Goal: Register for event/course

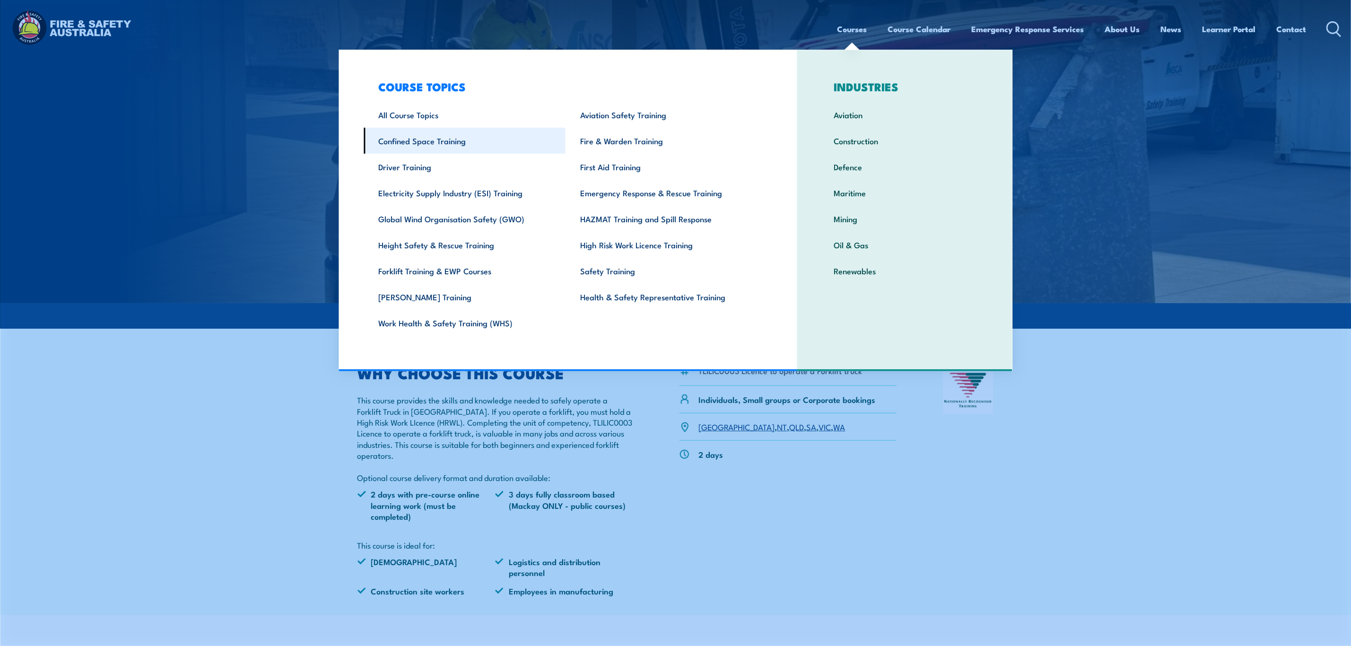
click at [426, 152] on link "Confined Space Training" at bounding box center [465, 141] width 202 height 26
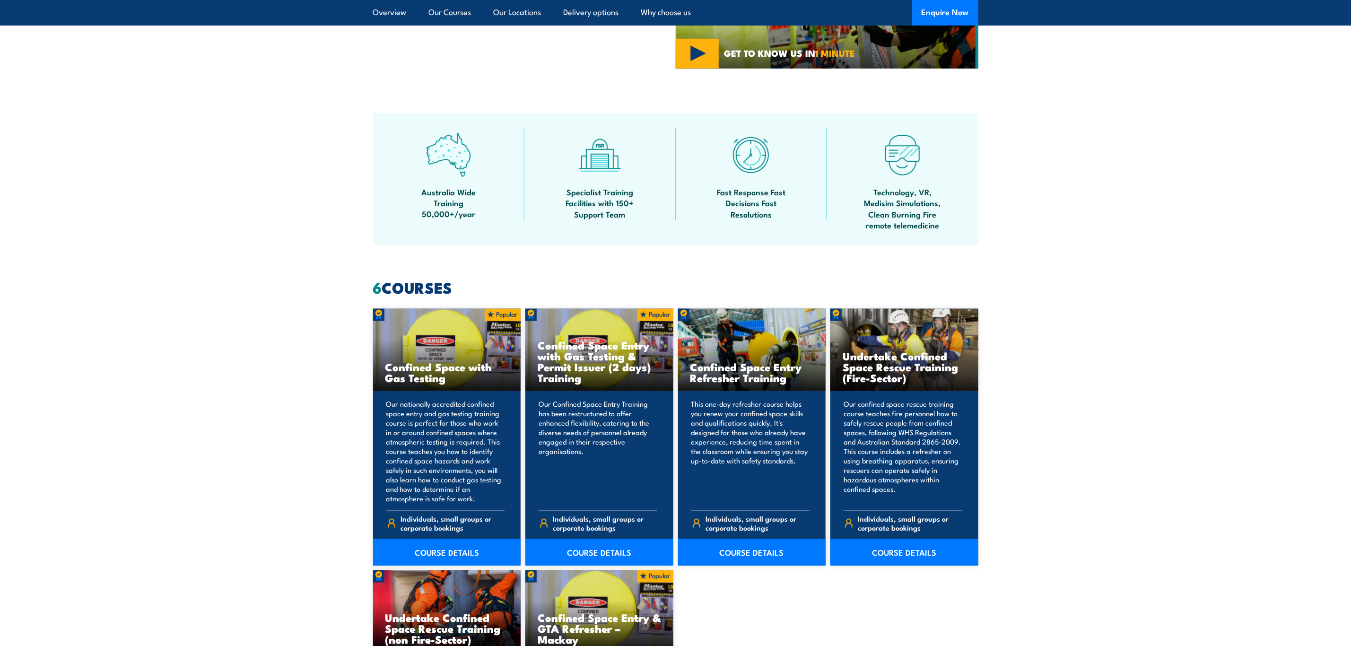
scroll to position [497, 0]
click at [436, 547] on link "COURSE DETAILS" at bounding box center [447, 551] width 148 height 26
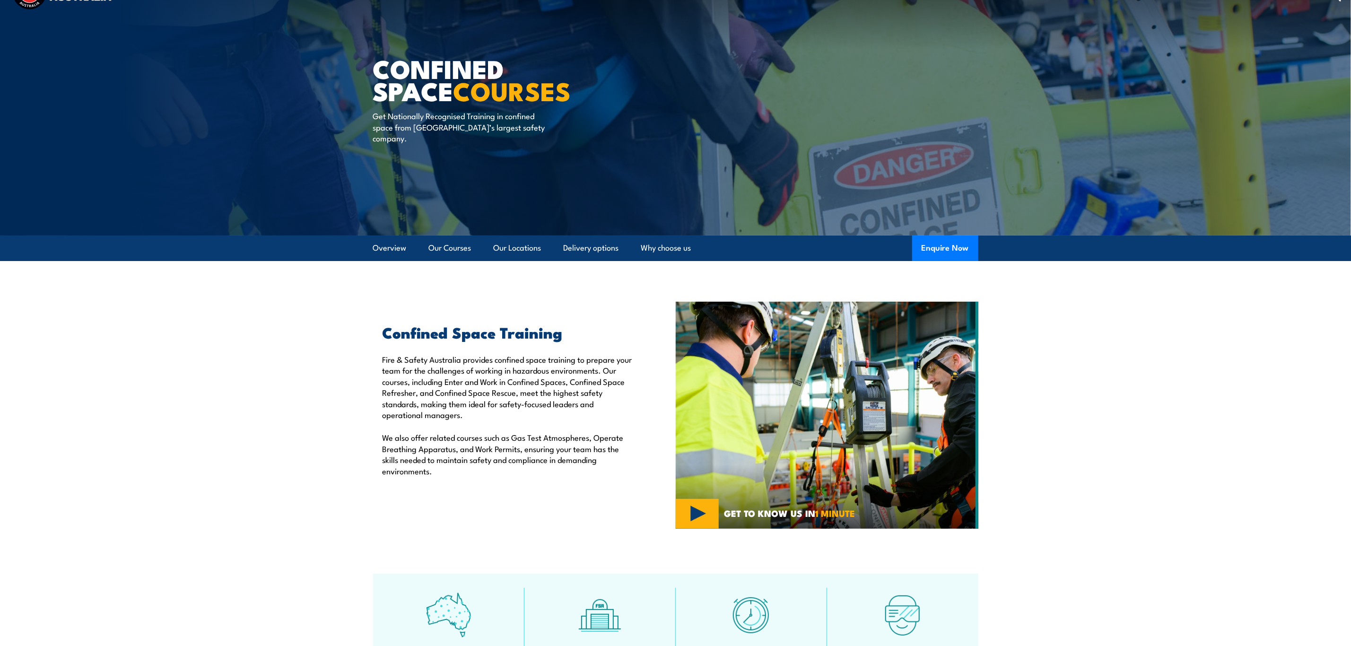
scroll to position [0, 0]
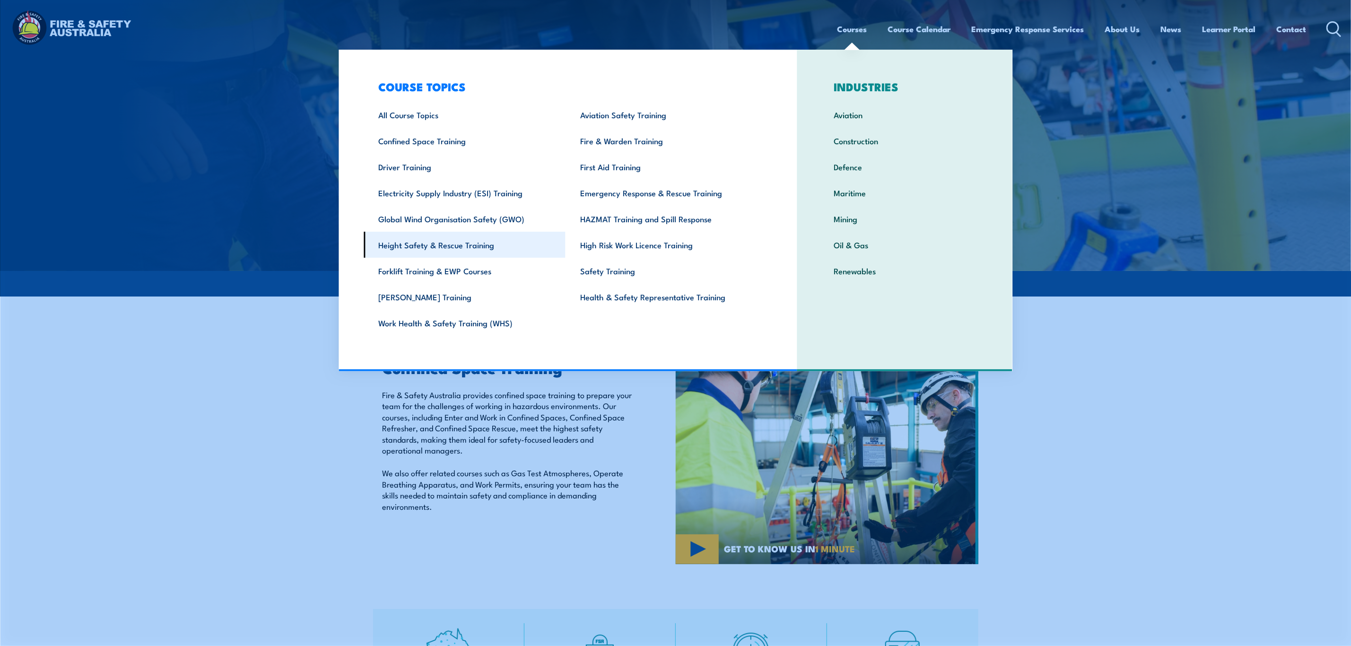
click at [515, 247] on link "Height Safety & Rescue Training" at bounding box center [465, 245] width 202 height 26
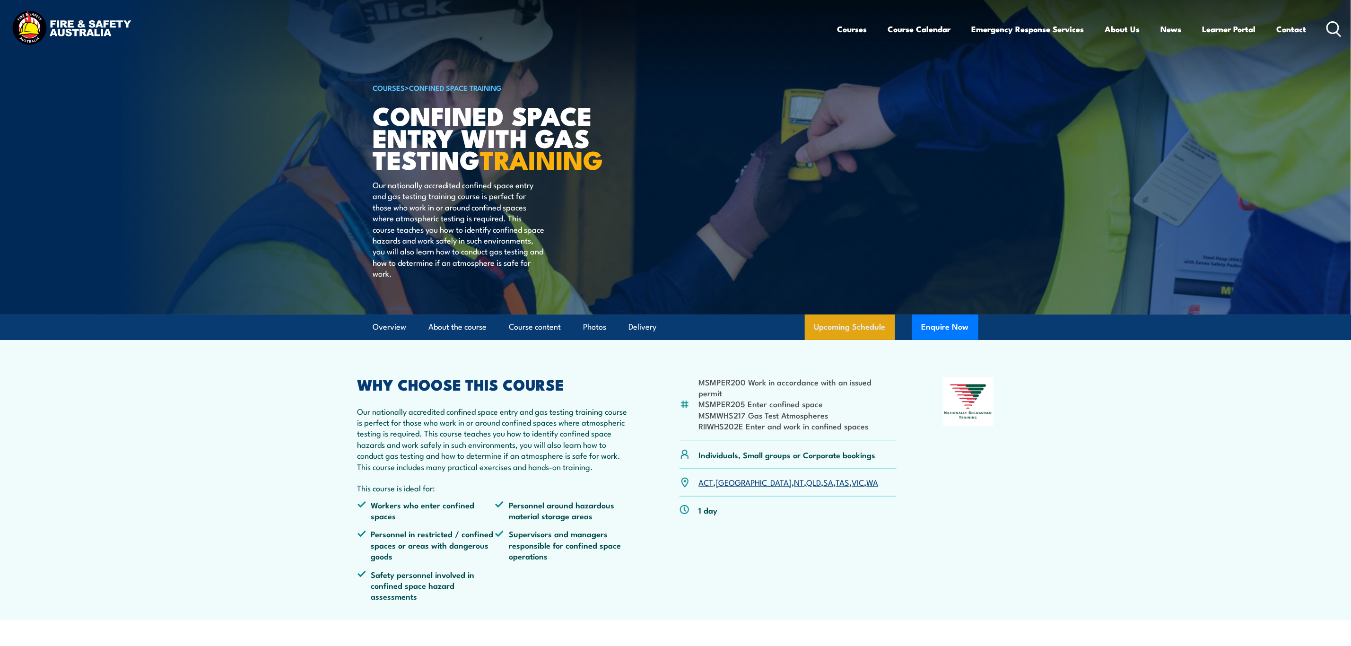
click at [872, 340] on link "Upcoming Schedule" at bounding box center [850, 327] width 90 height 26
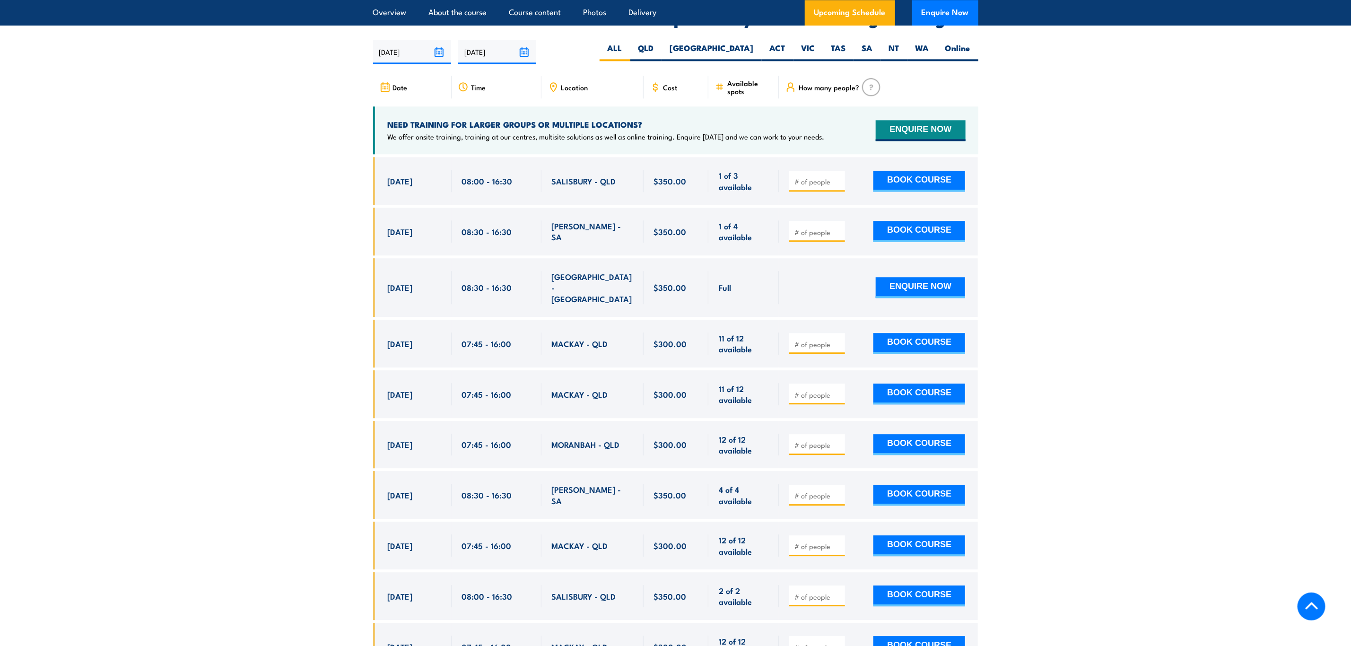
scroll to position [1747, 0]
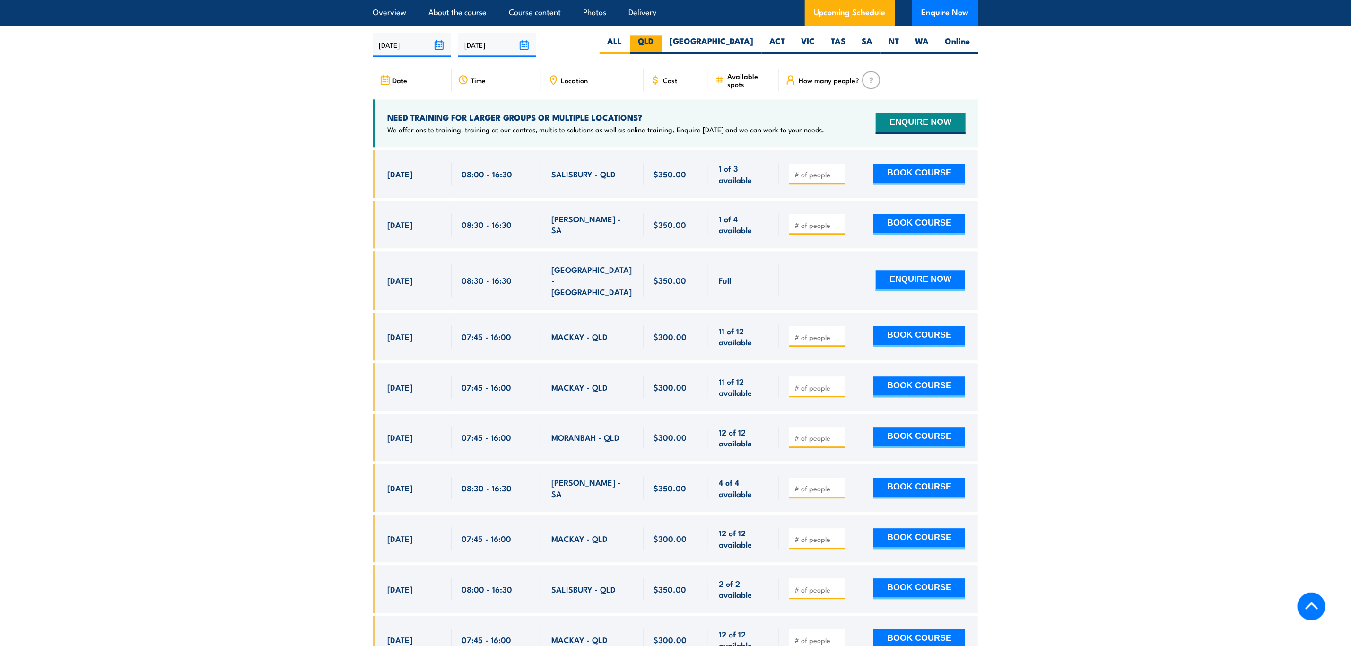
click at [662, 35] on label "QLD" at bounding box center [646, 44] width 32 height 18
click at [660, 35] on input "QLD" at bounding box center [657, 38] width 6 height 6
radio input "true"
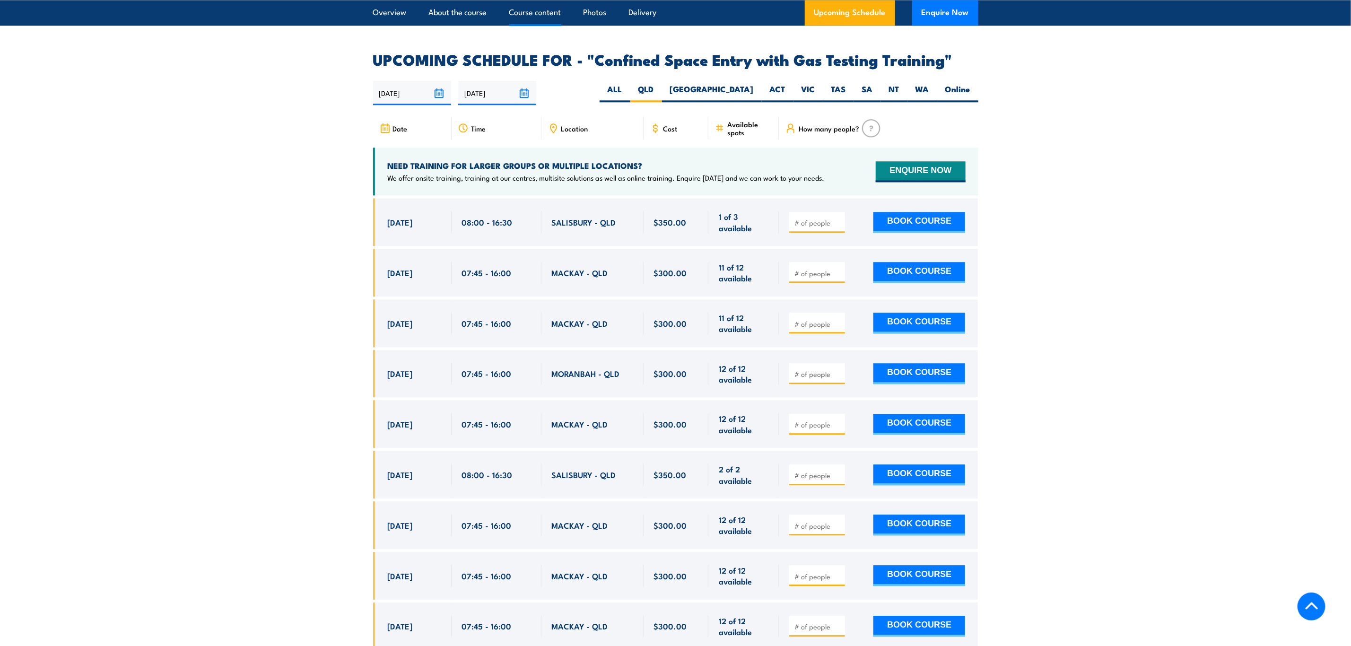
scroll to position [1747, 0]
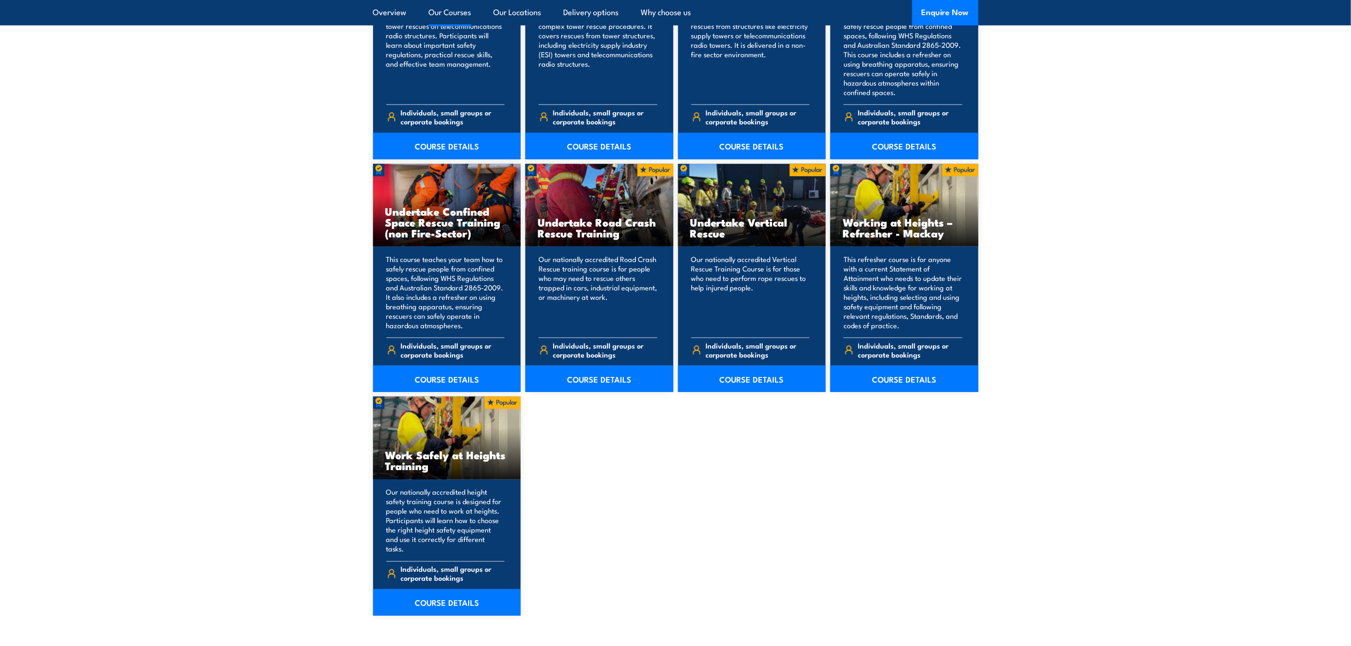
scroll to position [922, 0]
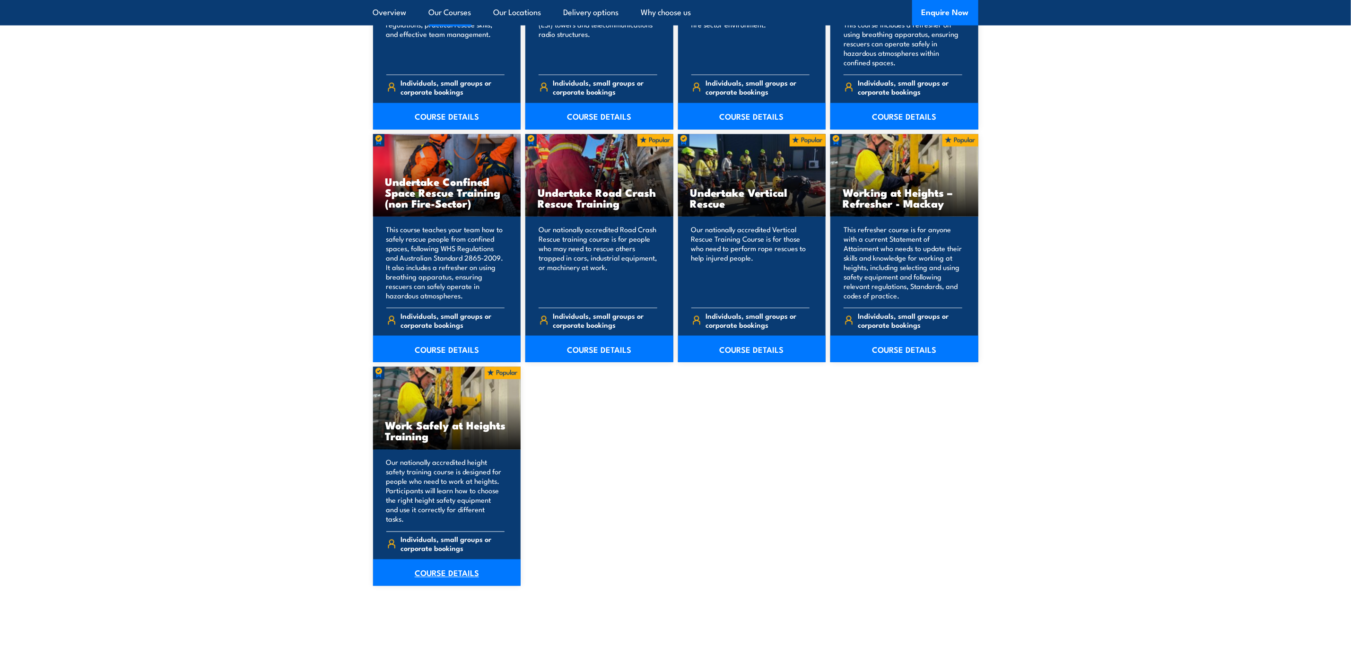
click at [462, 566] on link "COURSE DETAILS" at bounding box center [447, 572] width 148 height 26
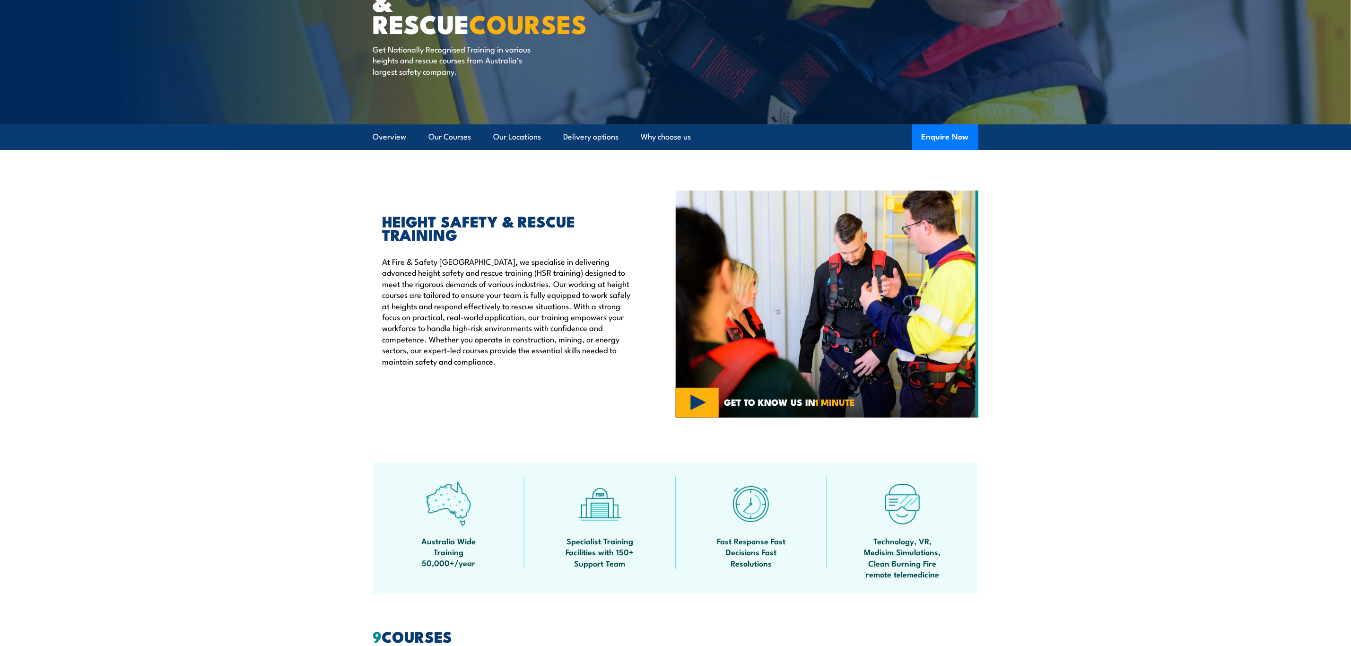
scroll to position [0, 0]
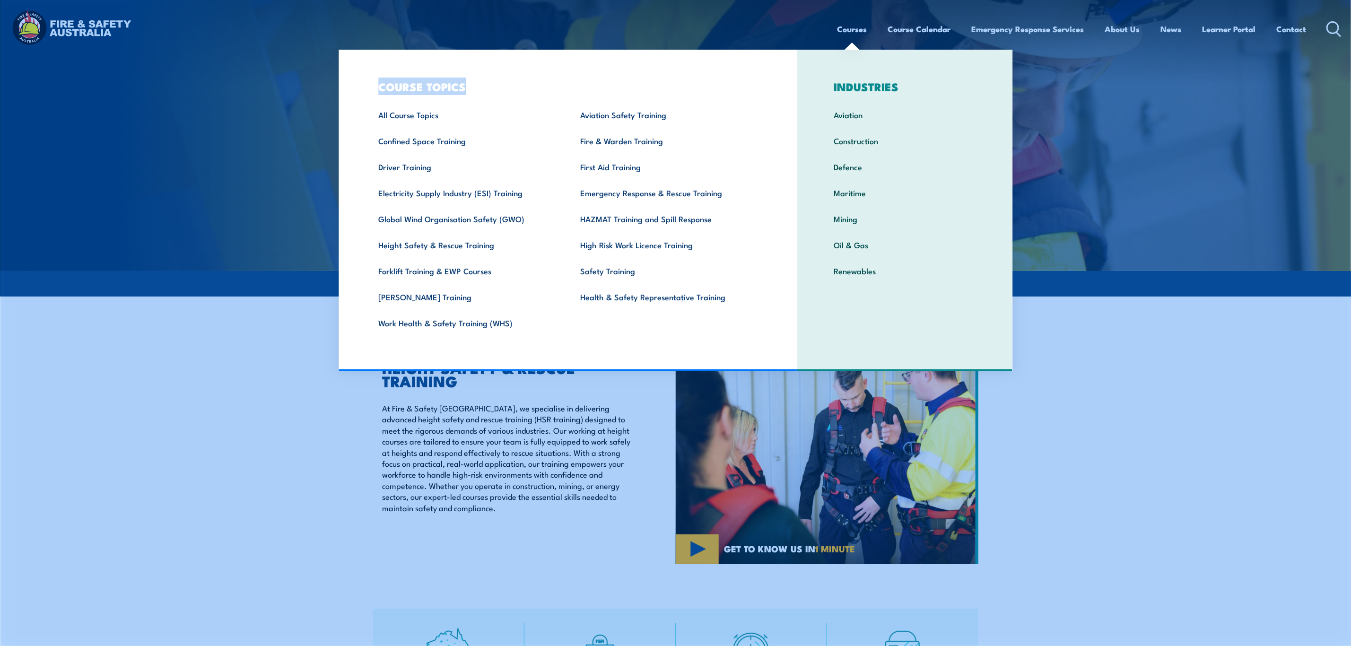
drag, startPoint x: 374, startPoint y: 84, endPoint x: 471, endPoint y: 87, distance: 97.5
click at [471, 87] on h3 "COURSE TOPICS" at bounding box center [566, 86] width 404 height 13
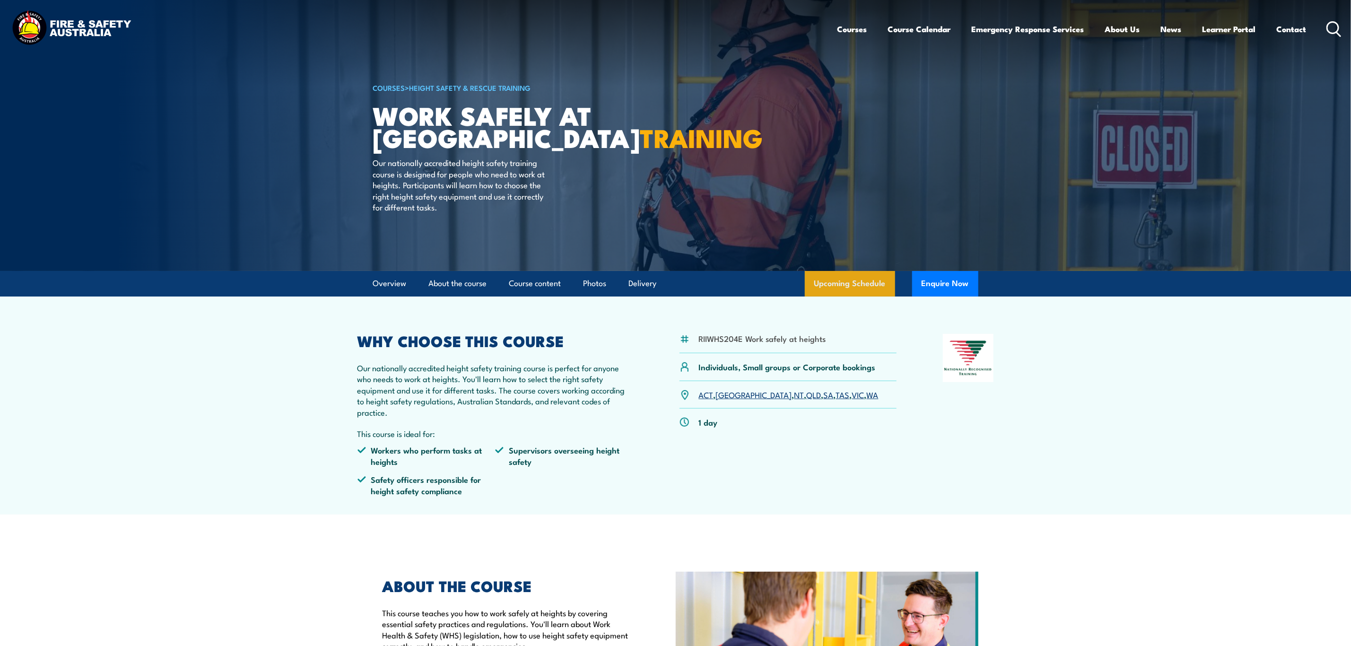
click at [852, 276] on link "Upcoming Schedule" at bounding box center [850, 284] width 90 height 26
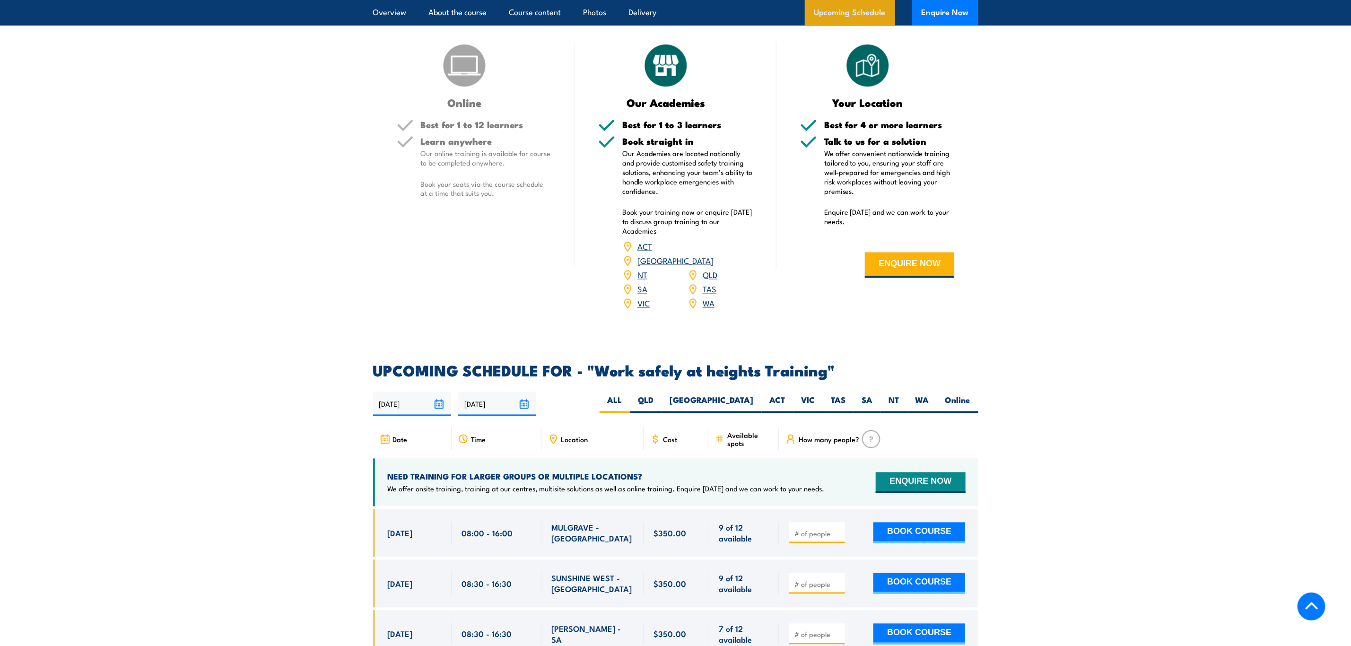
scroll to position [1504, 0]
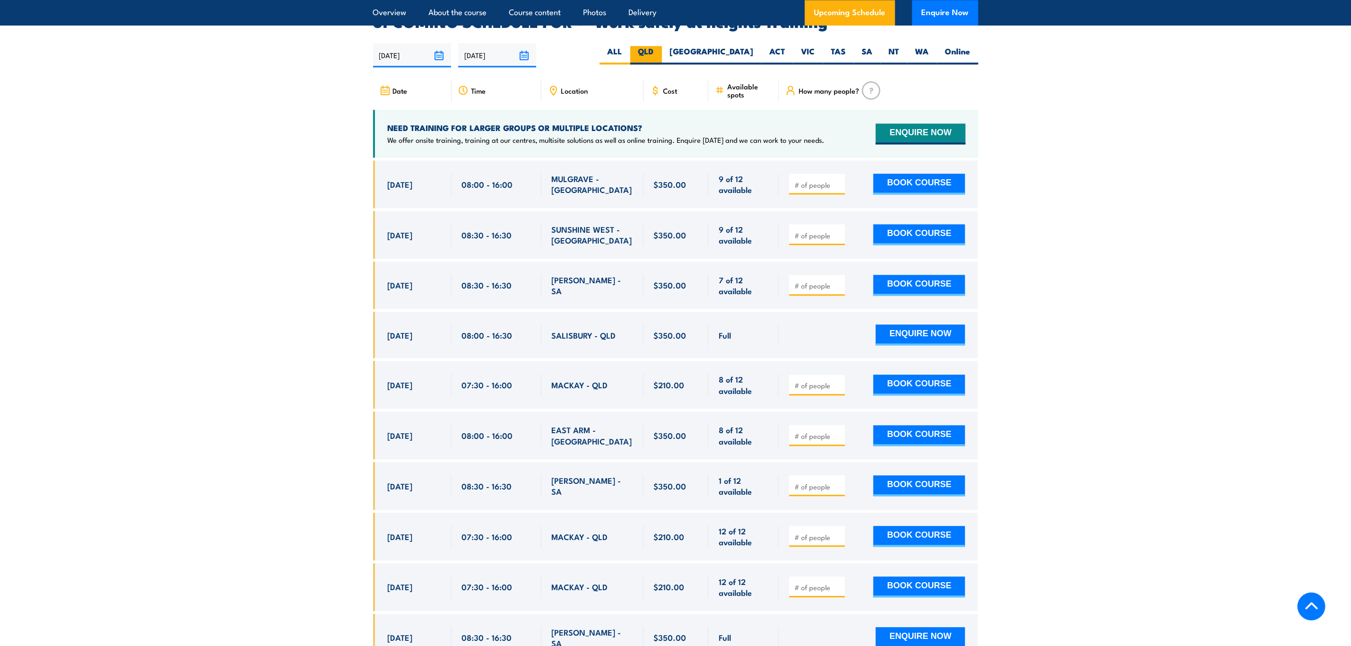
click at [662, 46] on label "QLD" at bounding box center [646, 55] width 32 height 18
click at [660, 46] on input "QLD" at bounding box center [657, 49] width 6 height 6
radio input "true"
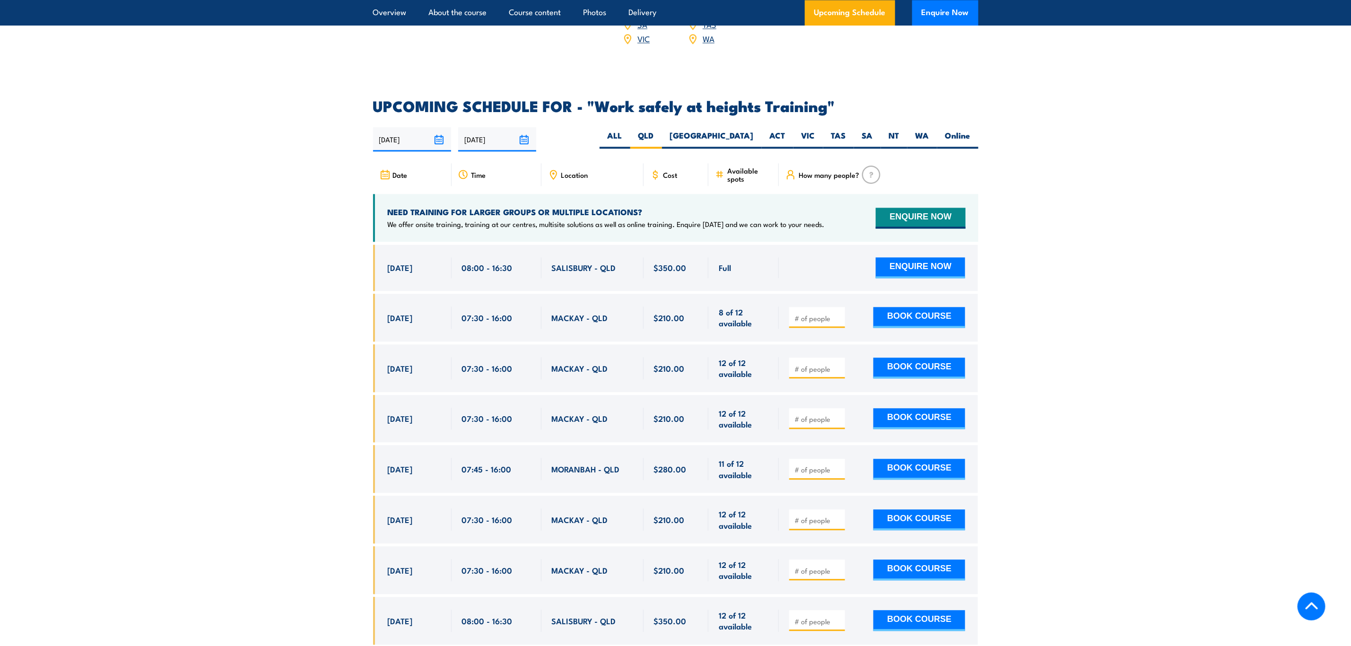
scroll to position [1504, 0]
